Goal: Task Accomplishment & Management: Manage account settings

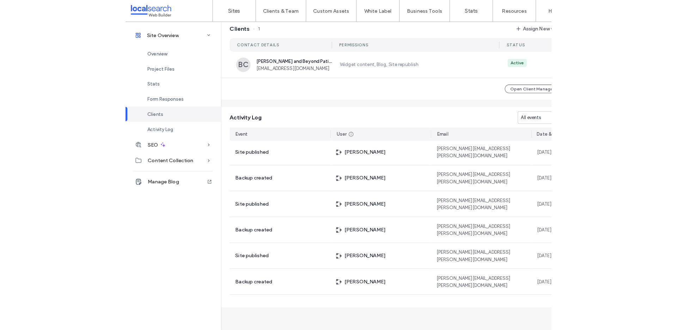
scroll to position [644, 0]
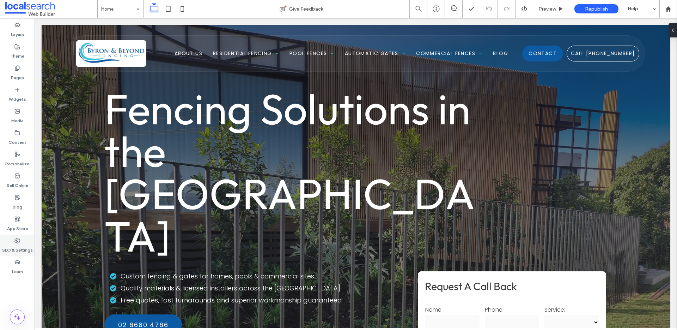
click at [9, 246] on label "SEO & Settings" at bounding box center [17, 248] width 31 height 10
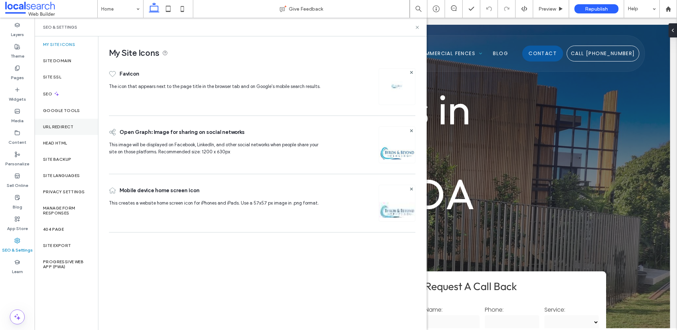
click at [63, 127] on label "URL Redirect" at bounding box center [58, 126] width 31 height 5
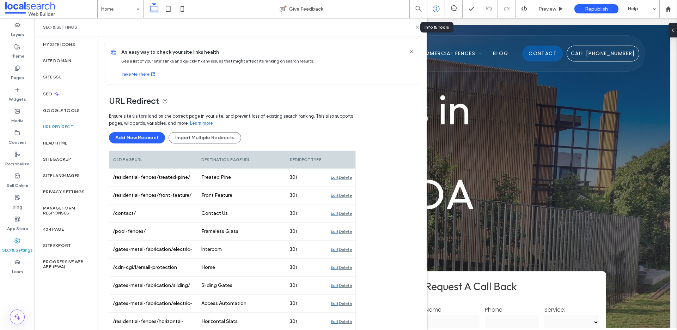
click at [441, 11] on div at bounding box center [436, 8] width 17 height 7
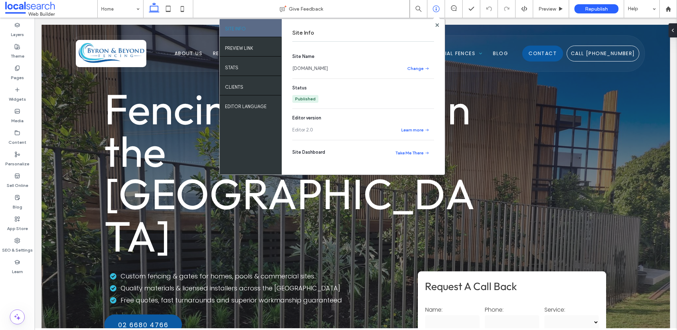
drag, startPoint x: 376, startPoint y: 68, endPoint x: 299, endPoint y: 64, distance: 77.0
click at [290, 66] on div "Site Info Site Name [DOMAIN_NAME] Change Status Published Editor version Editor…" at bounding box center [363, 96] width 163 height 155
copy link "[DOMAIN_NAME]"
click at [14, 247] on label "SEO & Settings" at bounding box center [17, 248] width 31 height 10
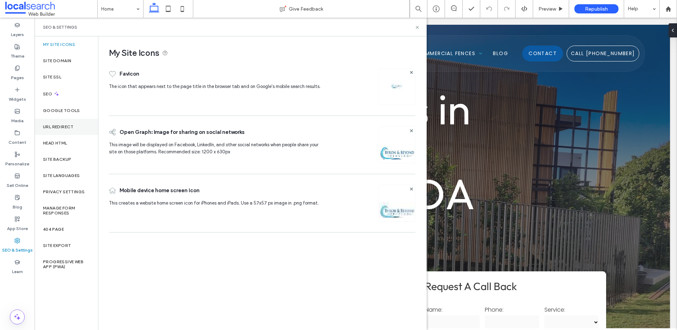
click at [60, 123] on div "URL Redirect" at bounding box center [67, 127] width 64 height 16
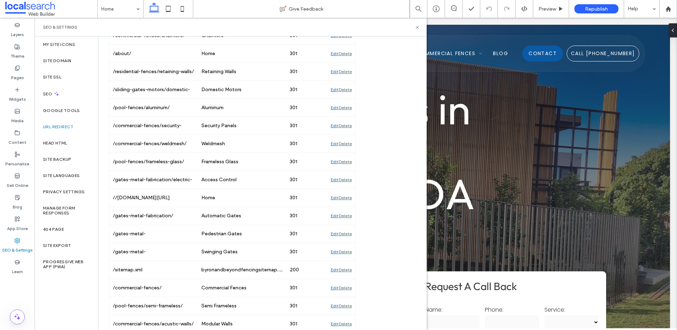
scroll to position [342, 0]
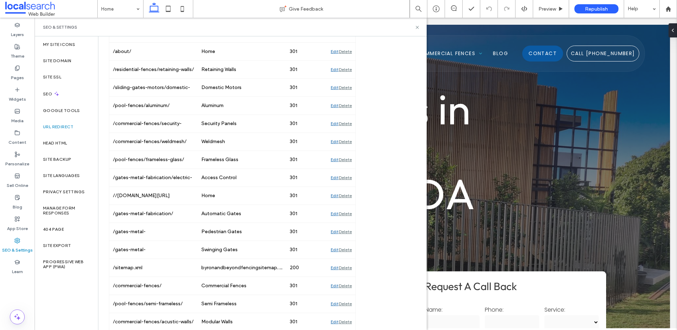
click at [332, 196] on div "Edit" at bounding box center [335, 196] width 8 height 18
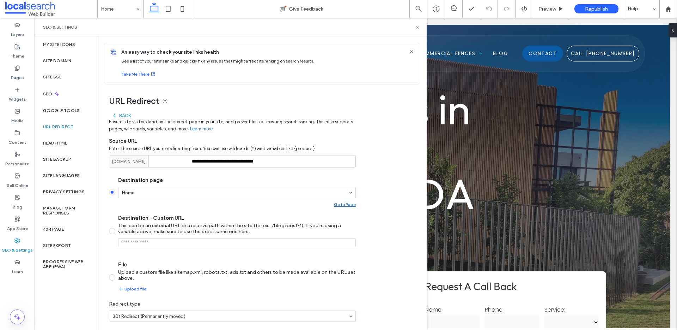
scroll to position [26, 0]
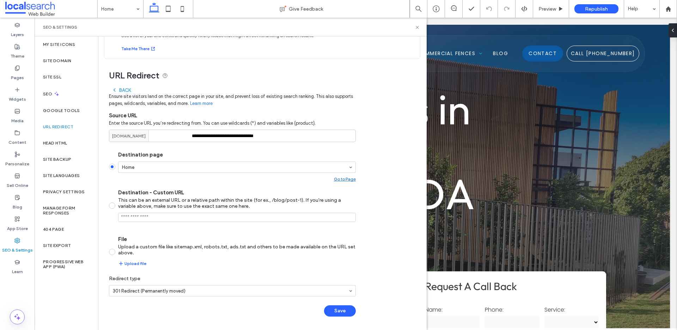
click at [120, 91] on div "Back" at bounding box center [121, 90] width 19 height 6
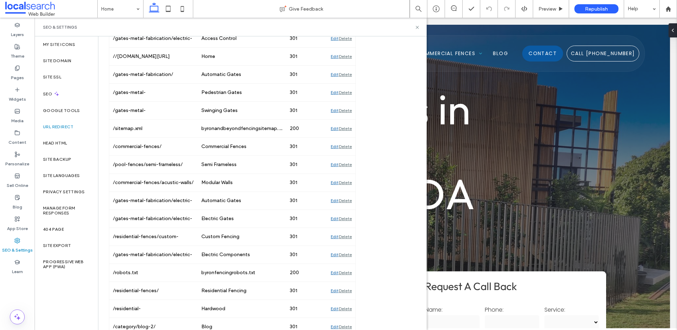
scroll to position [511, 0]
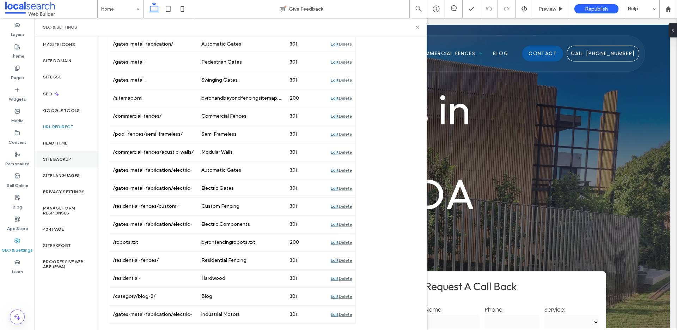
click at [65, 158] on label "Site Backup" at bounding box center [57, 159] width 28 height 5
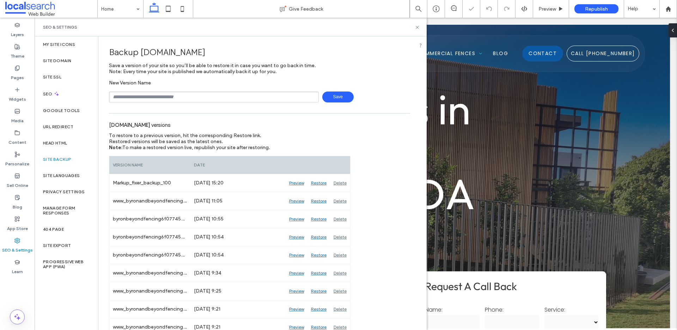
click at [132, 94] on input "text" at bounding box center [214, 96] width 210 height 11
type input "**********"
click at [344, 100] on span "Save" at bounding box center [338, 96] width 31 height 11
click at [58, 126] on label "URL Redirect" at bounding box center [58, 126] width 31 height 5
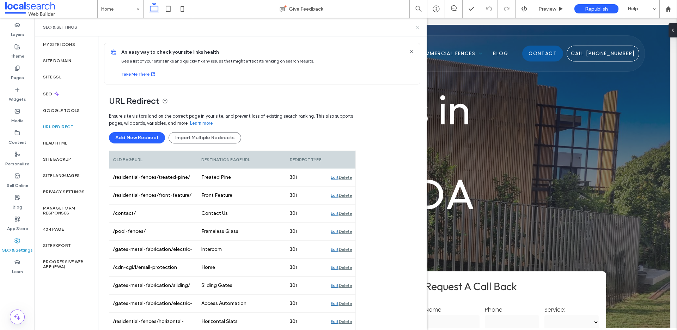
click at [416, 27] on icon at bounding box center [417, 27] width 5 height 5
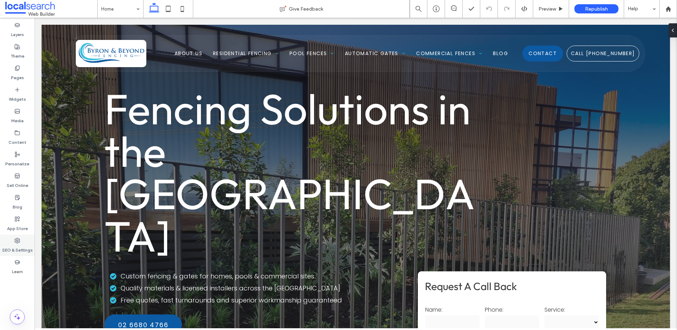
click at [15, 241] on use at bounding box center [17, 240] width 5 height 5
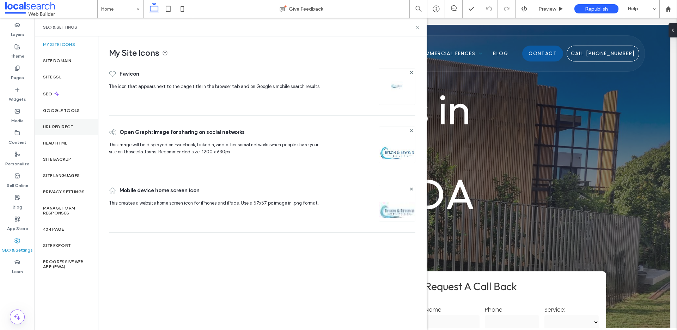
drag, startPoint x: 53, startPoint y: 129, endPoint x: 59, endPoint y: 131, distance: 6.7
click at [53, 129] on label "URL Redirect" at bounding box center [58, 126] width 31 height 5
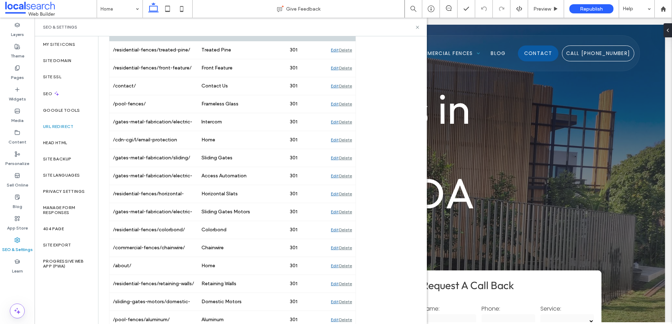
scroll to position [128, 0]
